Goal: Task Accomplishment & Management: Complete application form

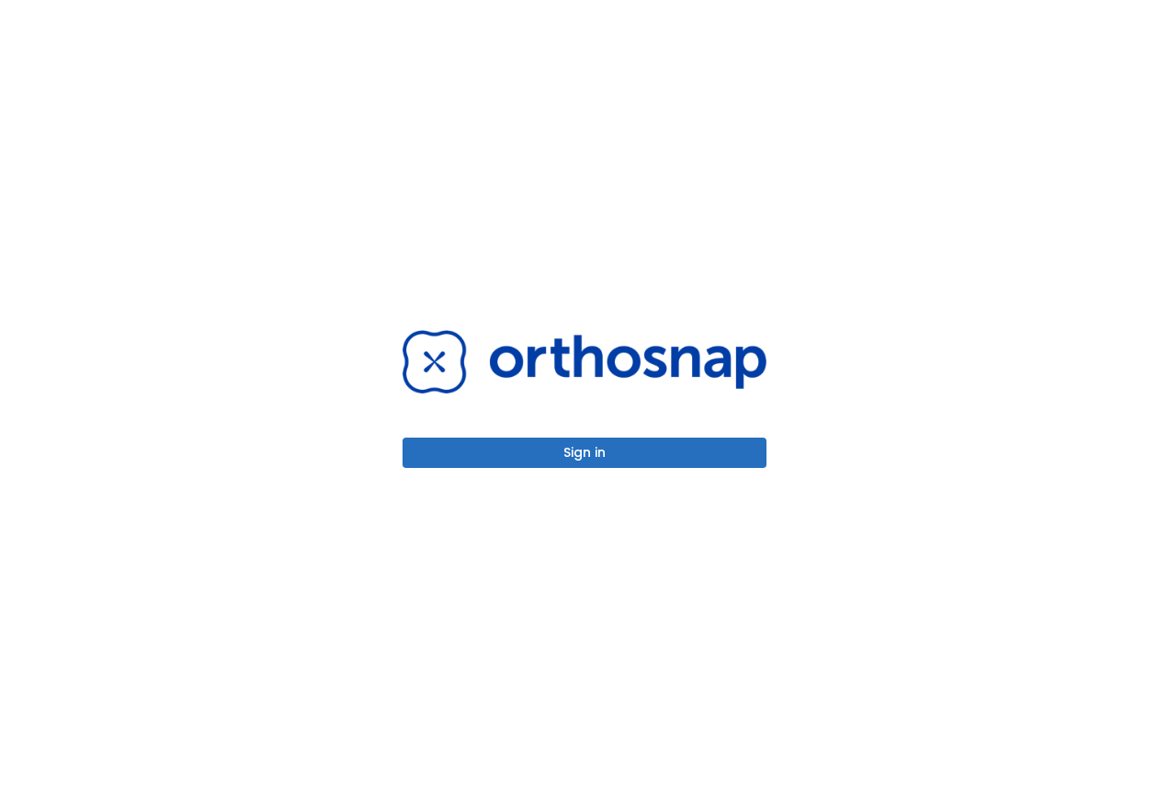
click at [549, 453] on button "Sign in" at bounding box center [585, 452] width 364 height 30
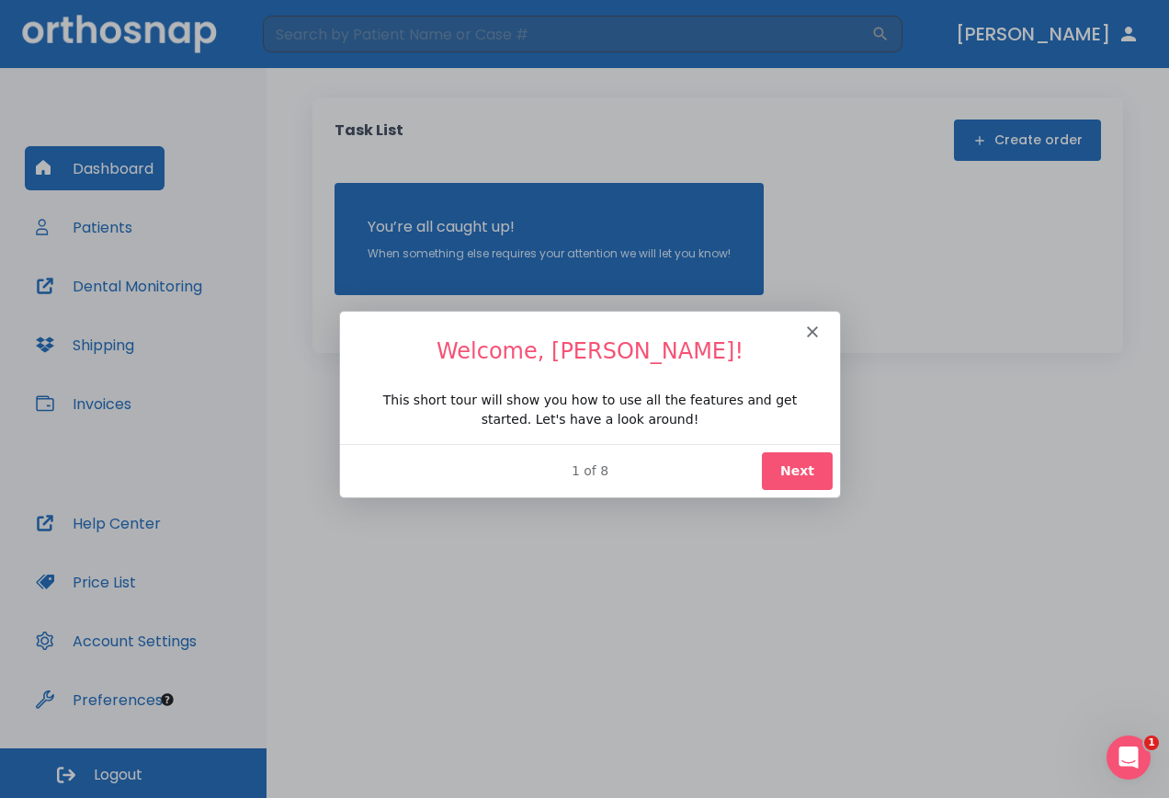
click at [814, 466] on button "Next" at bounding box center [796, 470] width 71 height 38
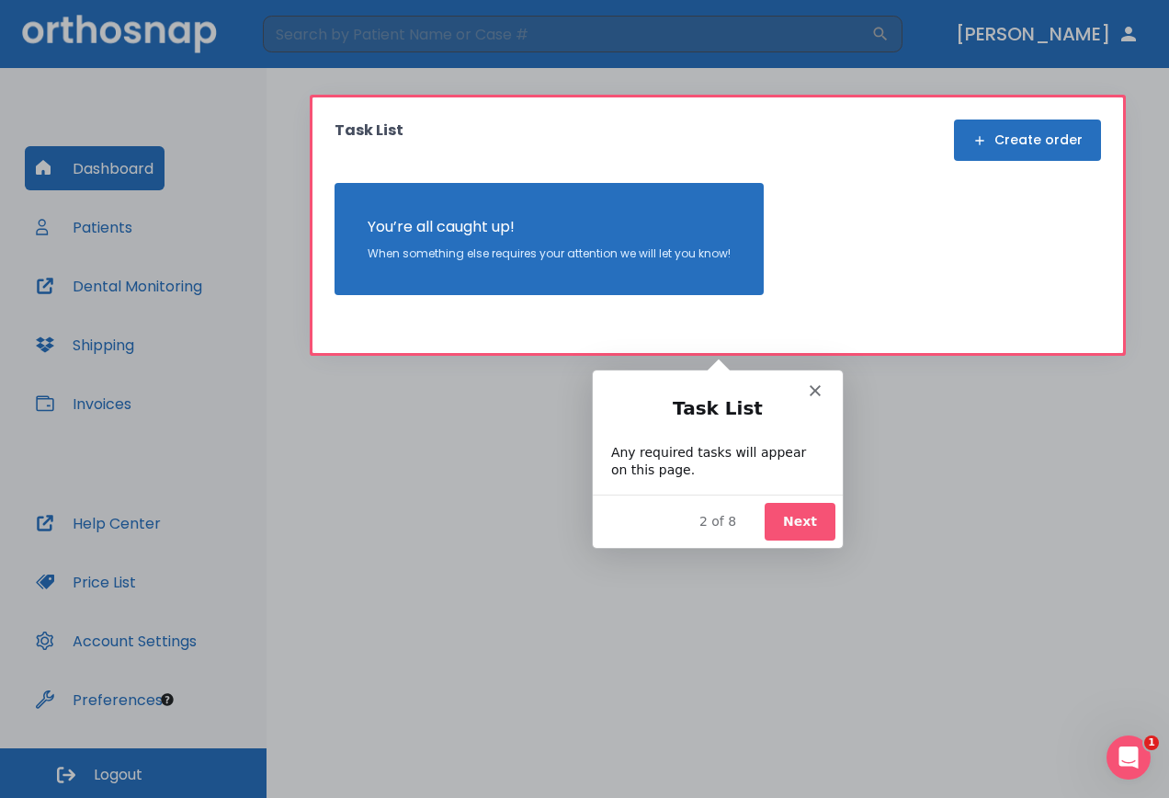
click at [806, 529] on button "Next" at bounding box center [799, 521] width 71 height 38
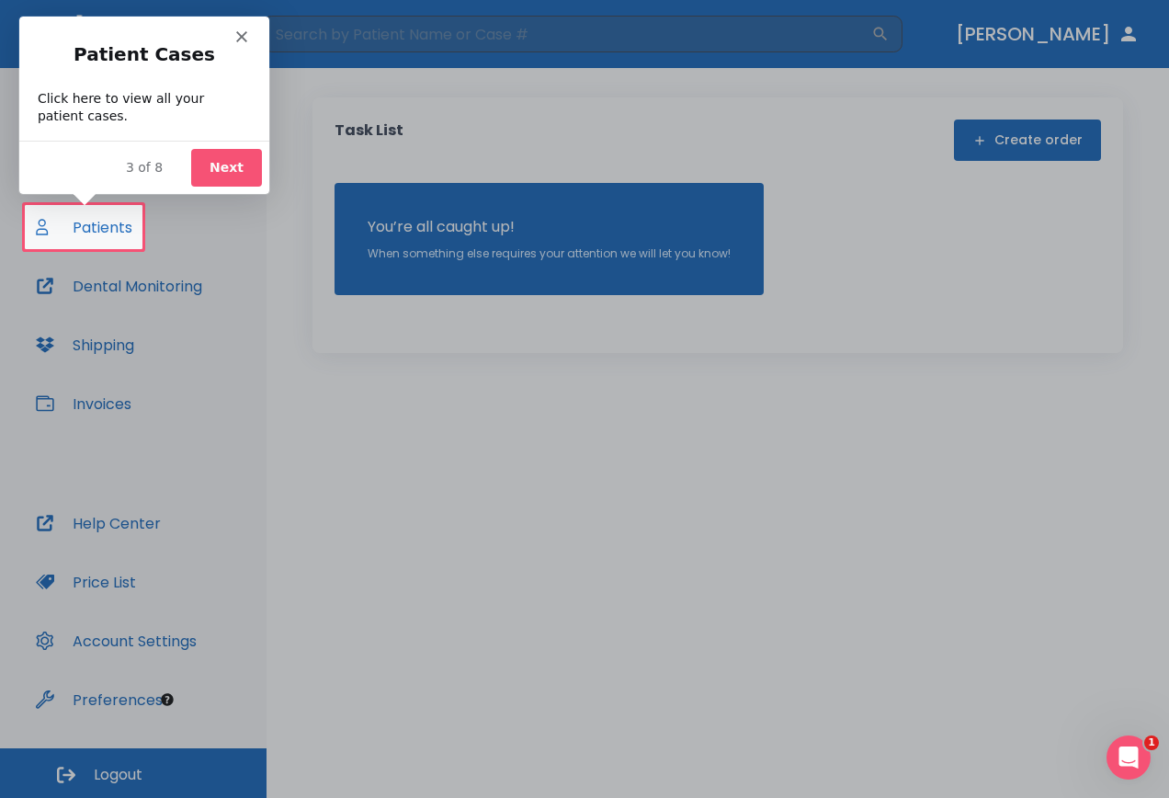
click at [219, 165] on button "Next" at bounding box center [225, 167] width 71 height 38
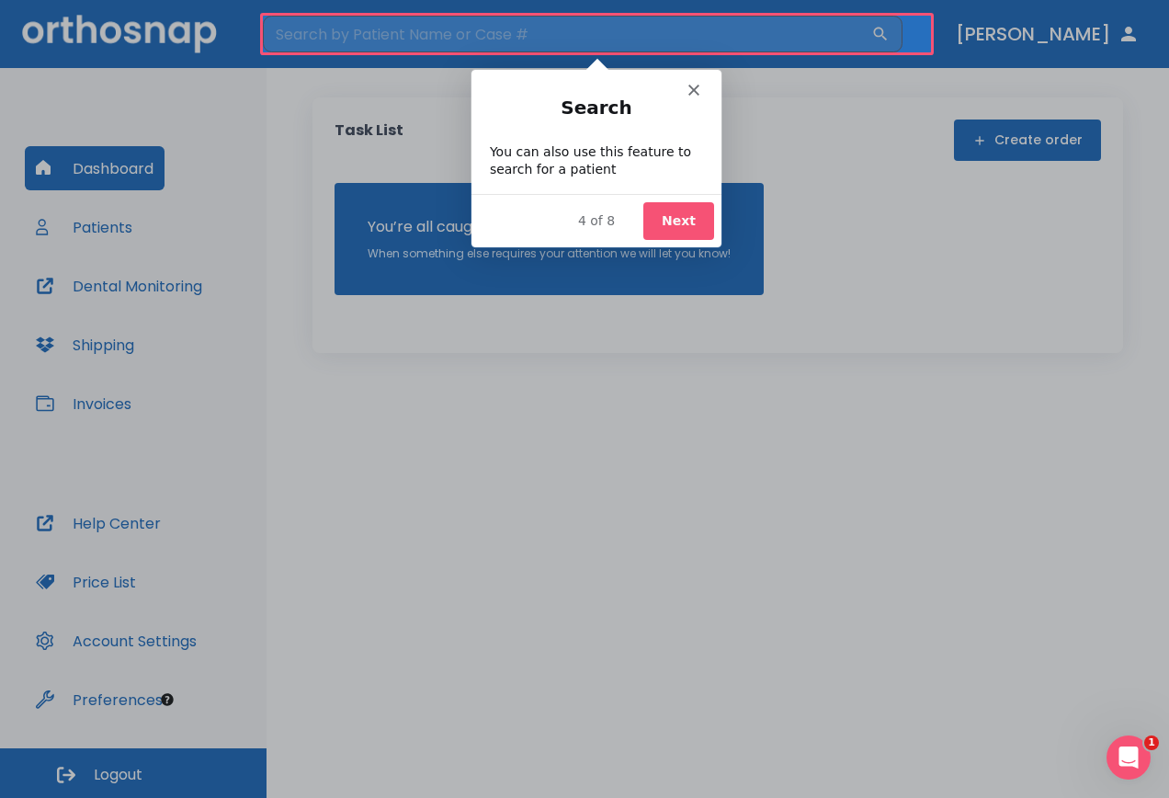
click at [669, 224] on button "Next" at bounding box center [677, 220] width 71 height 38
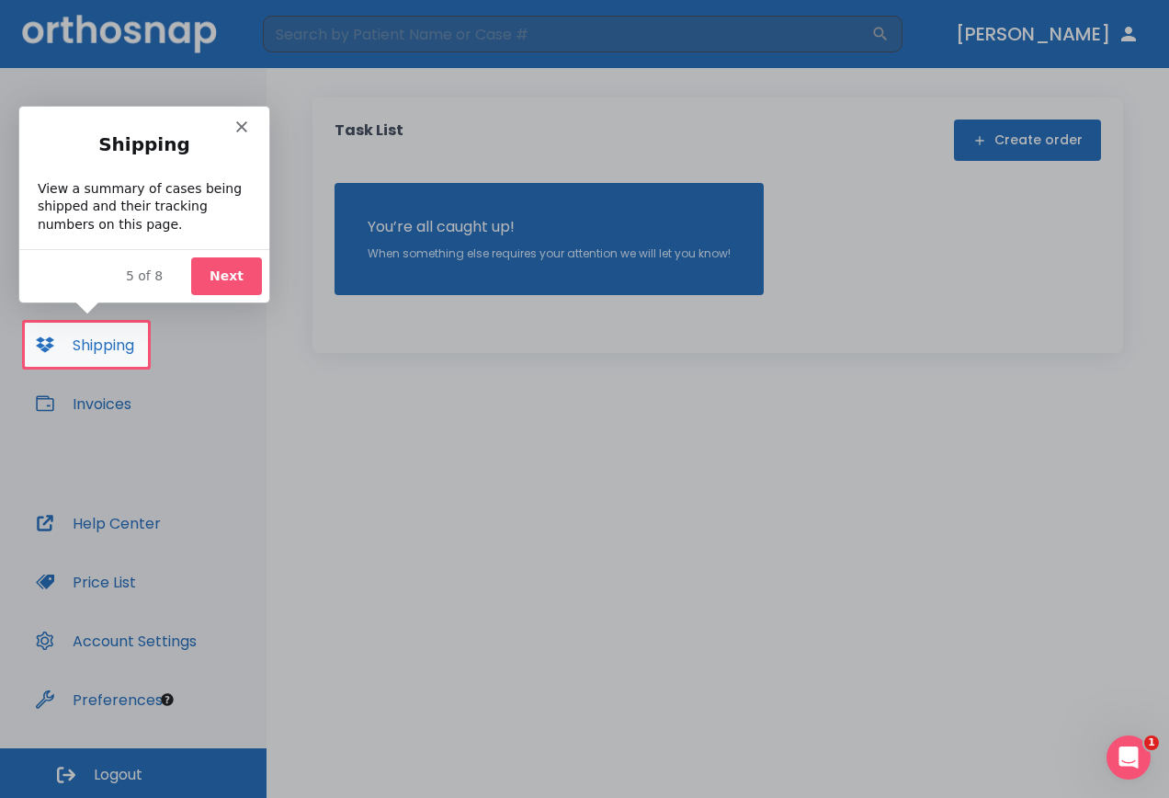
click at [214, 273] on button "Next" at bounding box center [225, 275] width 71 height 38
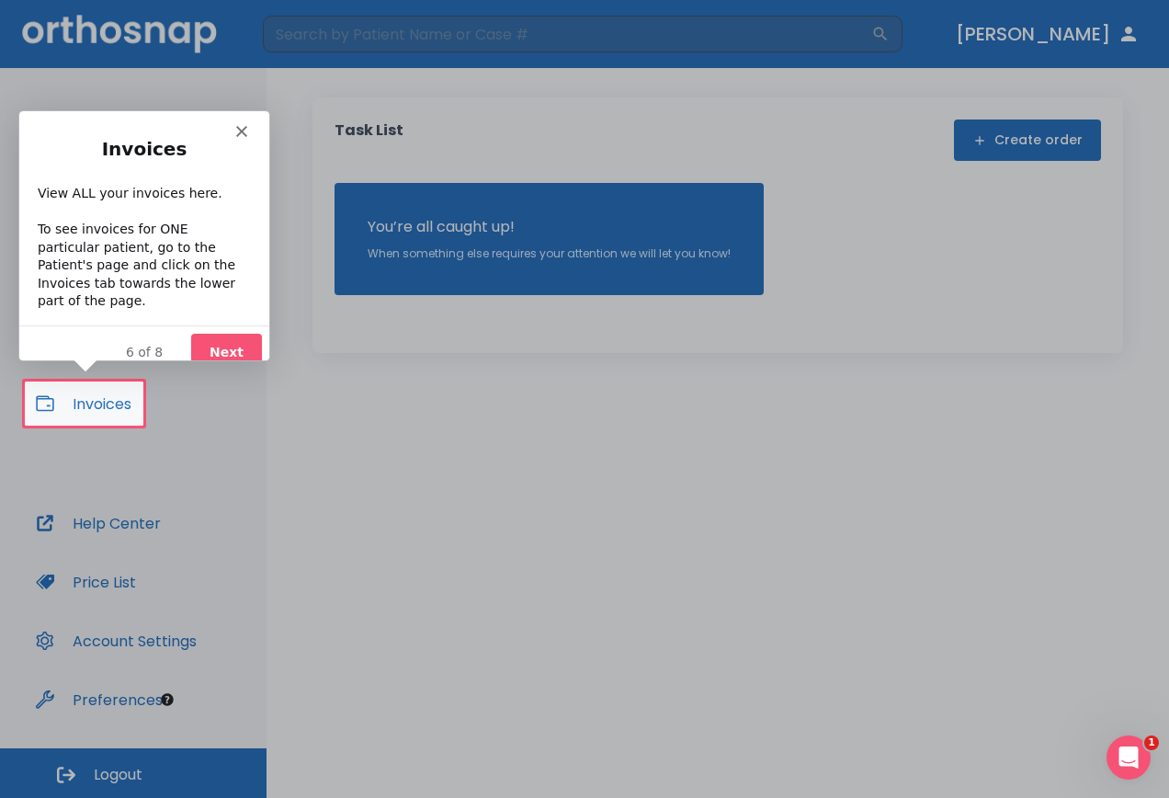
click at [233, 336] on button "Next" at bounding box center [225, 352] width 71 height 38
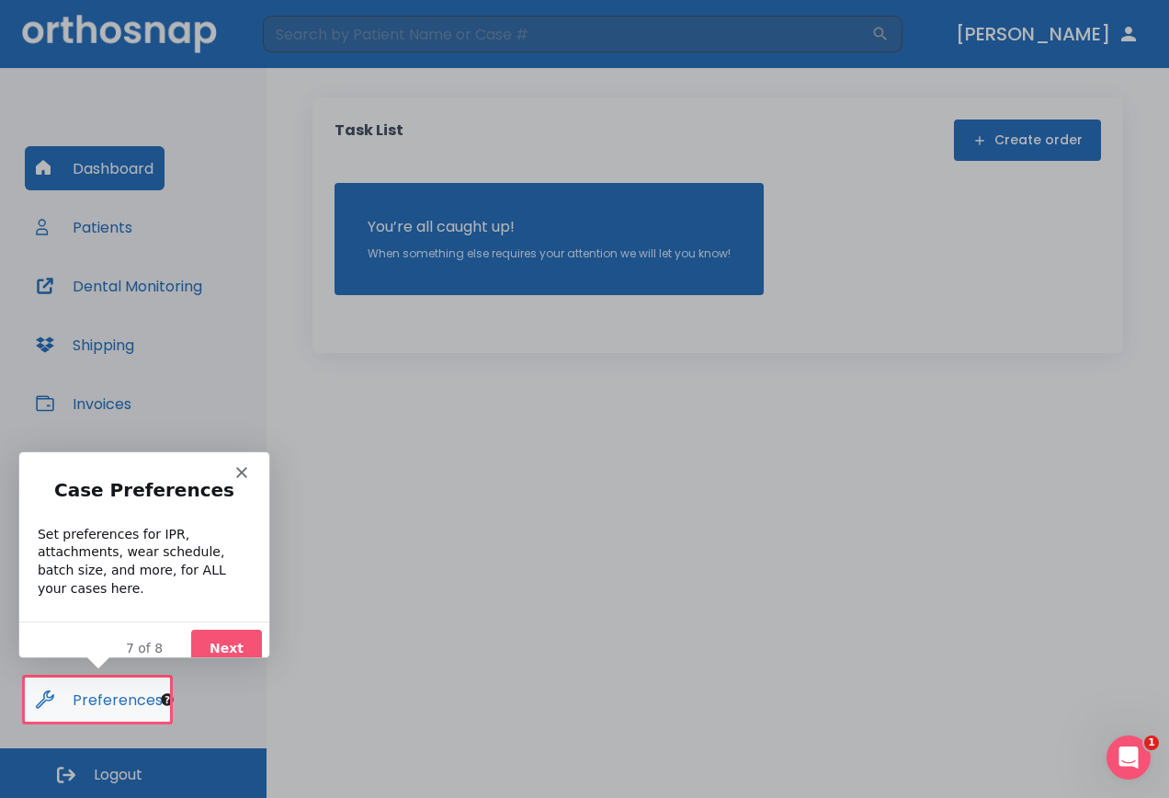
click at [234, 629] on button "Next" at bounding box center [225, 648] width 71 height 38
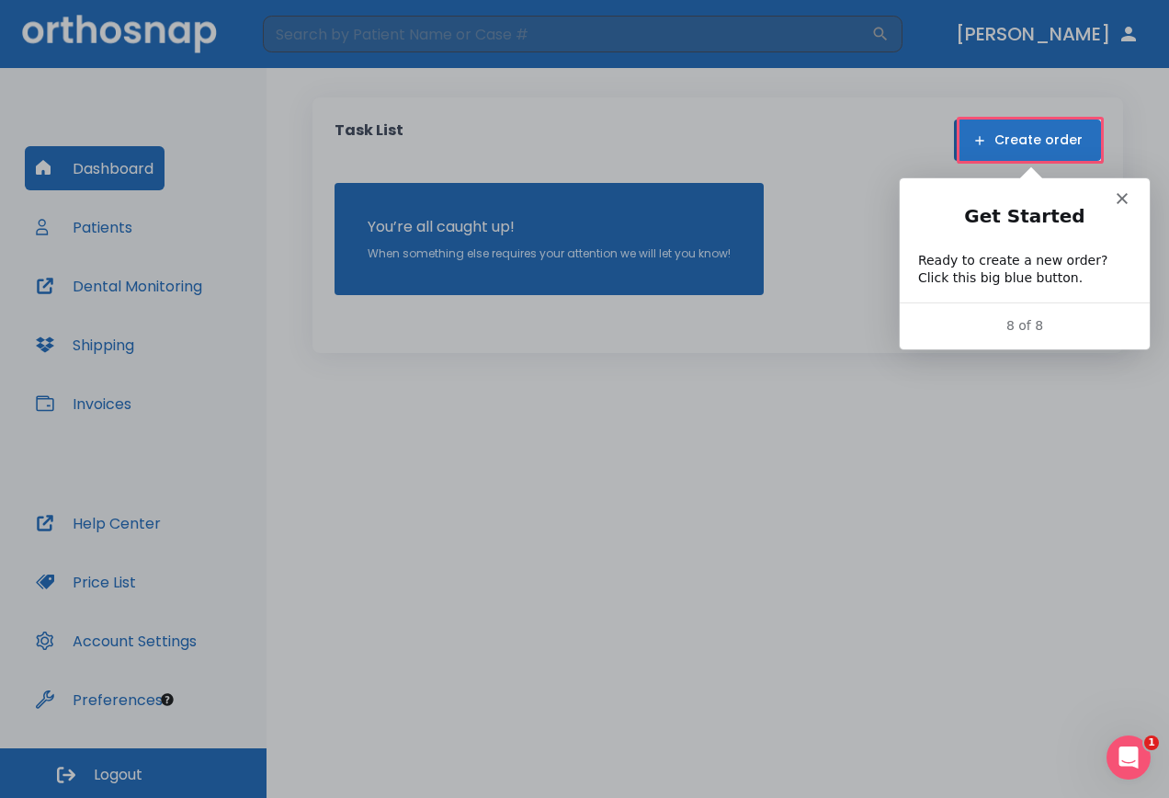
click at [1019, 144] on button "Create order" at bounding box center [1027, 139] width 147 height 41
